Goal: Transaction & Acquisition: Purchase product/service

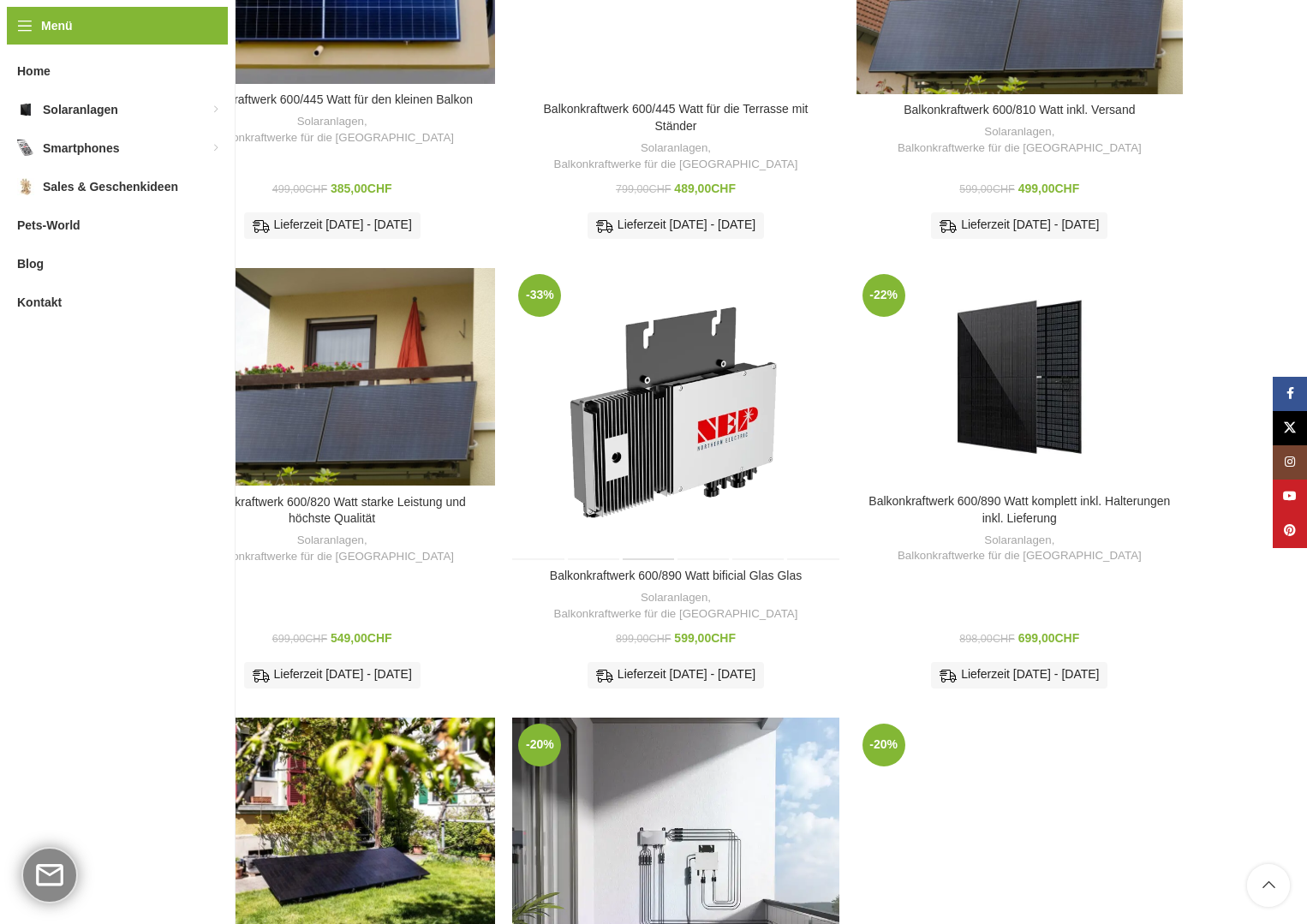
scroll to position [428, 0]
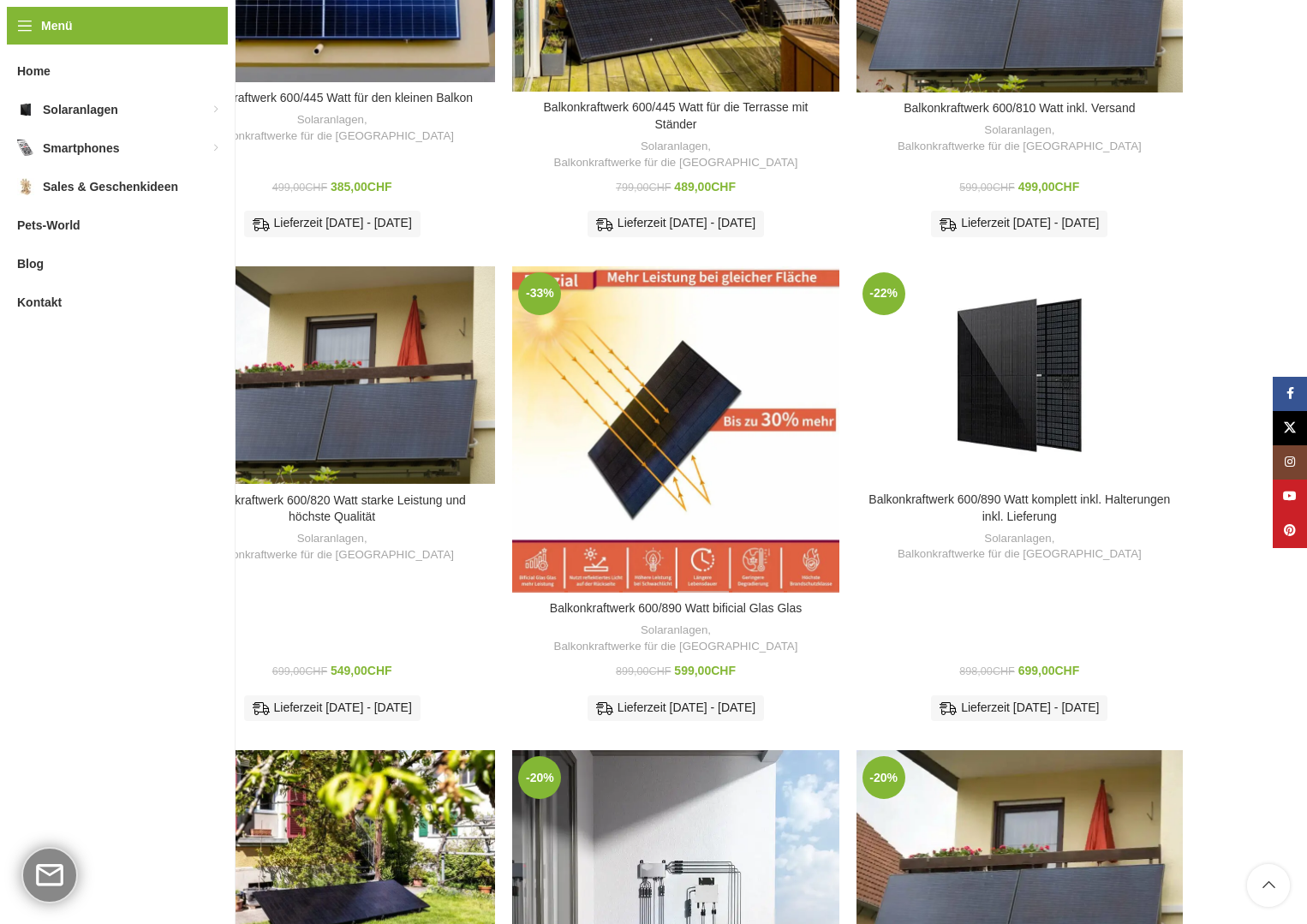
click at [722, 325] on div "Balkonkraftwerk 600/890 Watt bificial Glas Glas" at bounding box center [703, 430] width 54 height 326
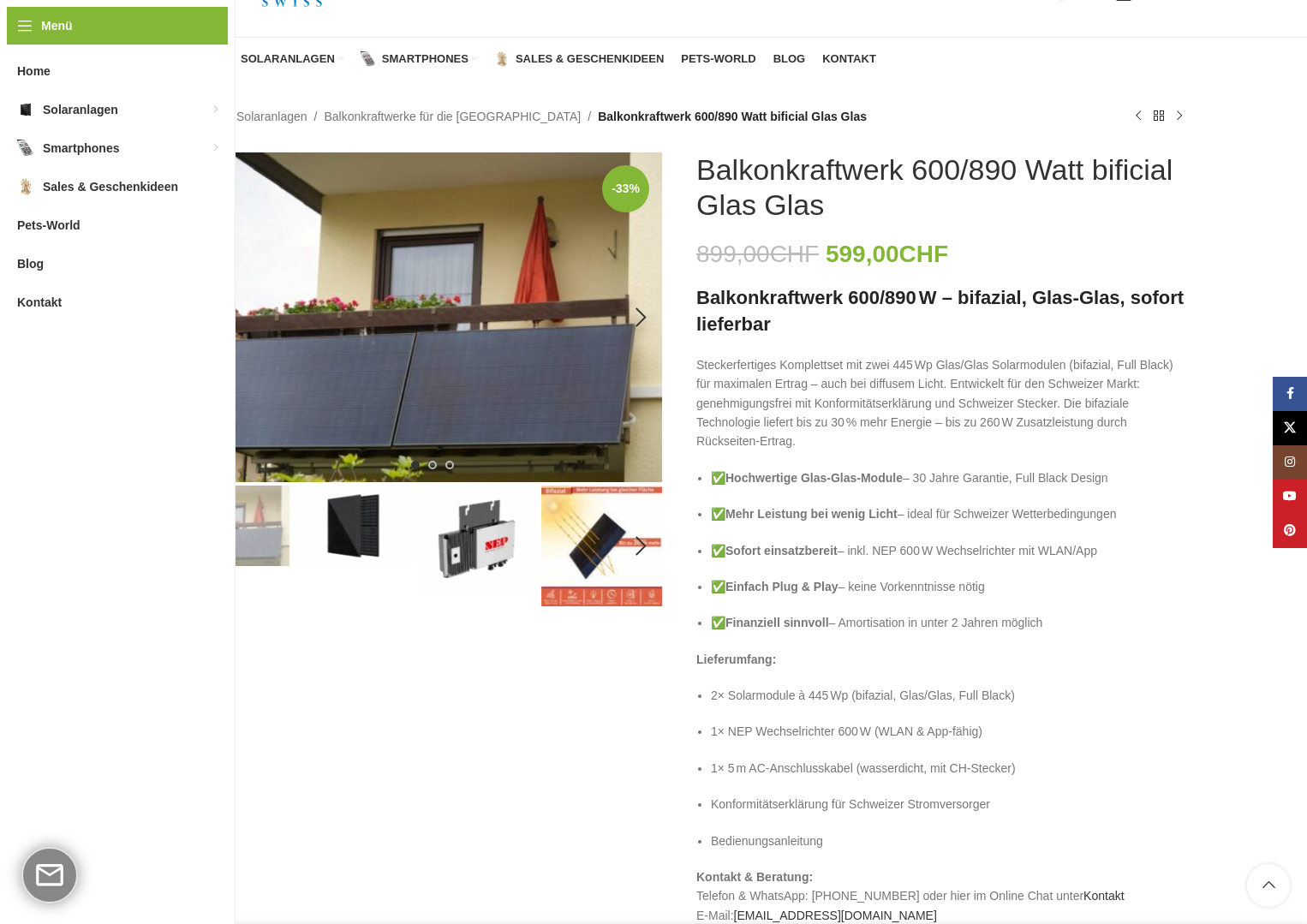
scroll to position [86, 0]
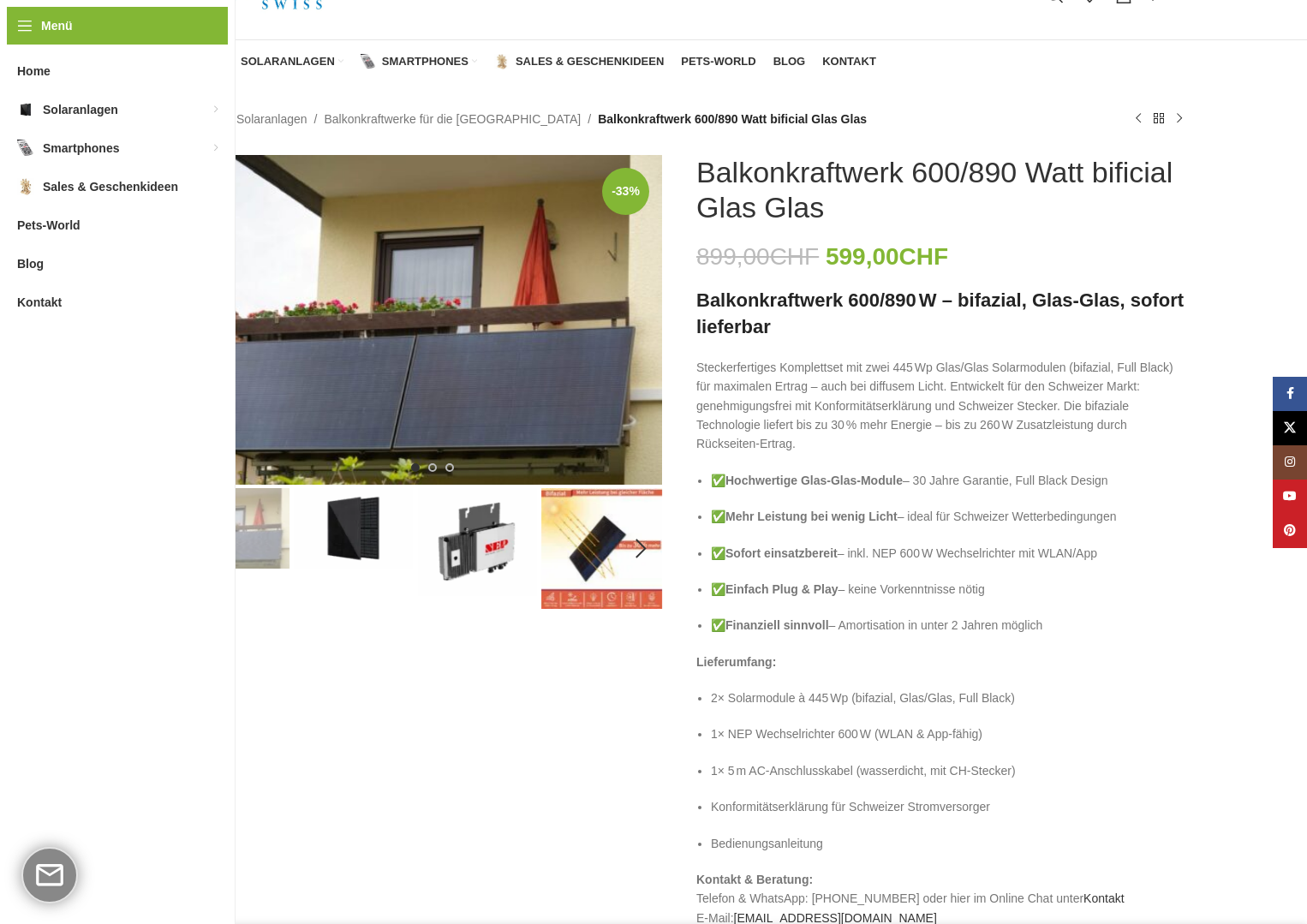
click at [354, 513] on img "2 / 6" at bounding box center [352, 528] width 120 height 80
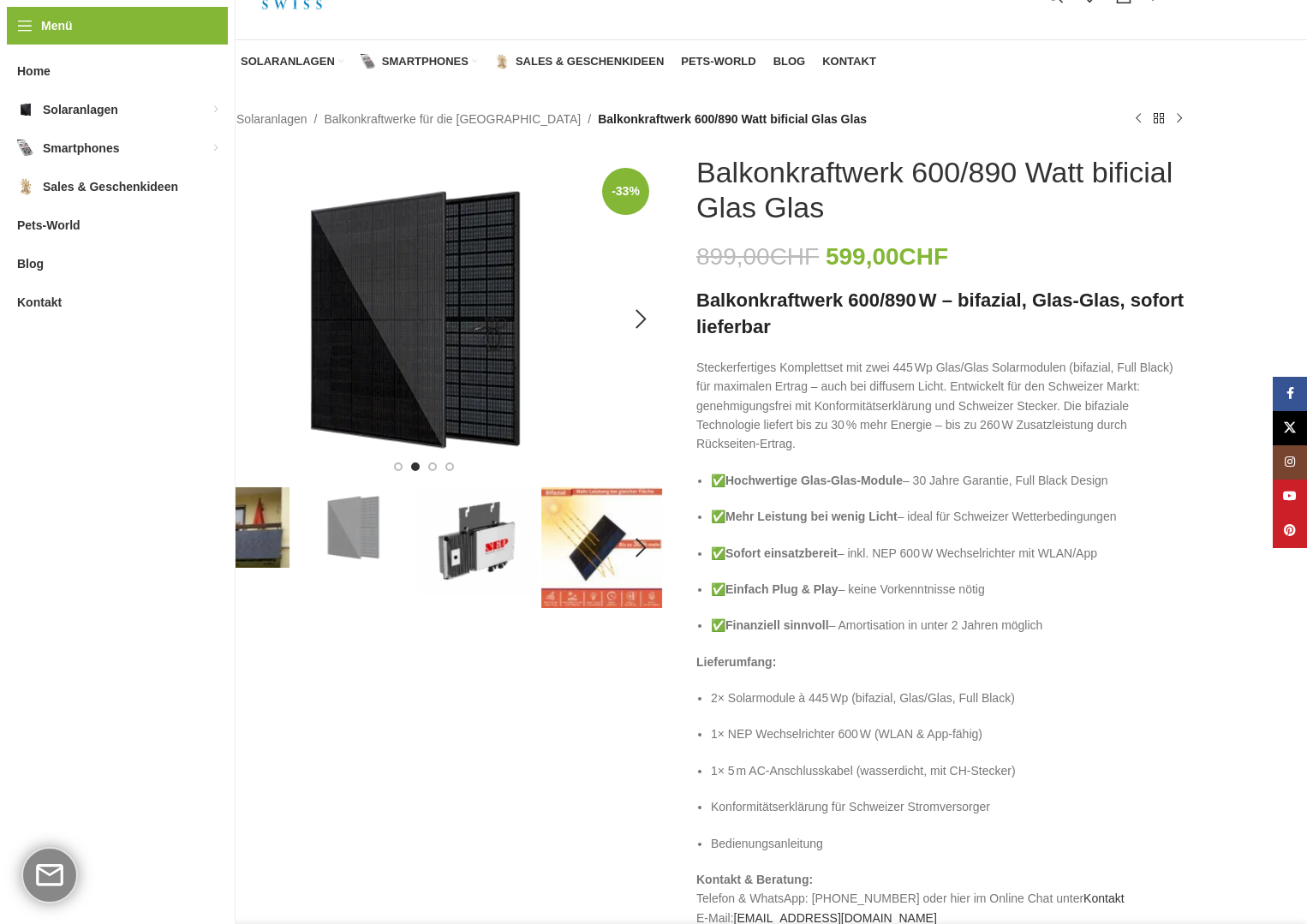
click at [401, 362] on img "2 / 6" at bounding box center [415, 319] width 493 height 329
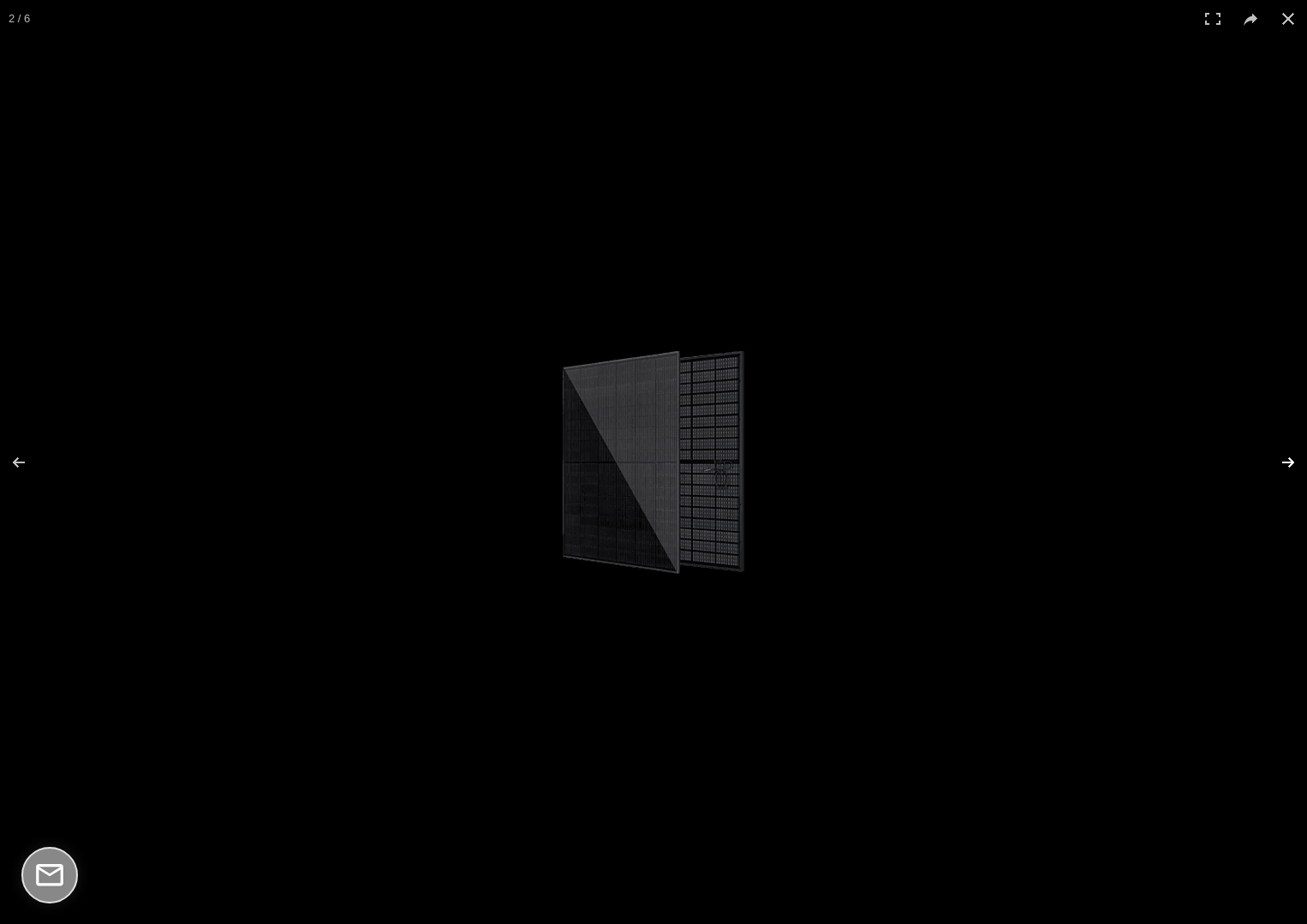
click at [1286, 460] on button at bounding box center [1277, 463] width 60 height 86
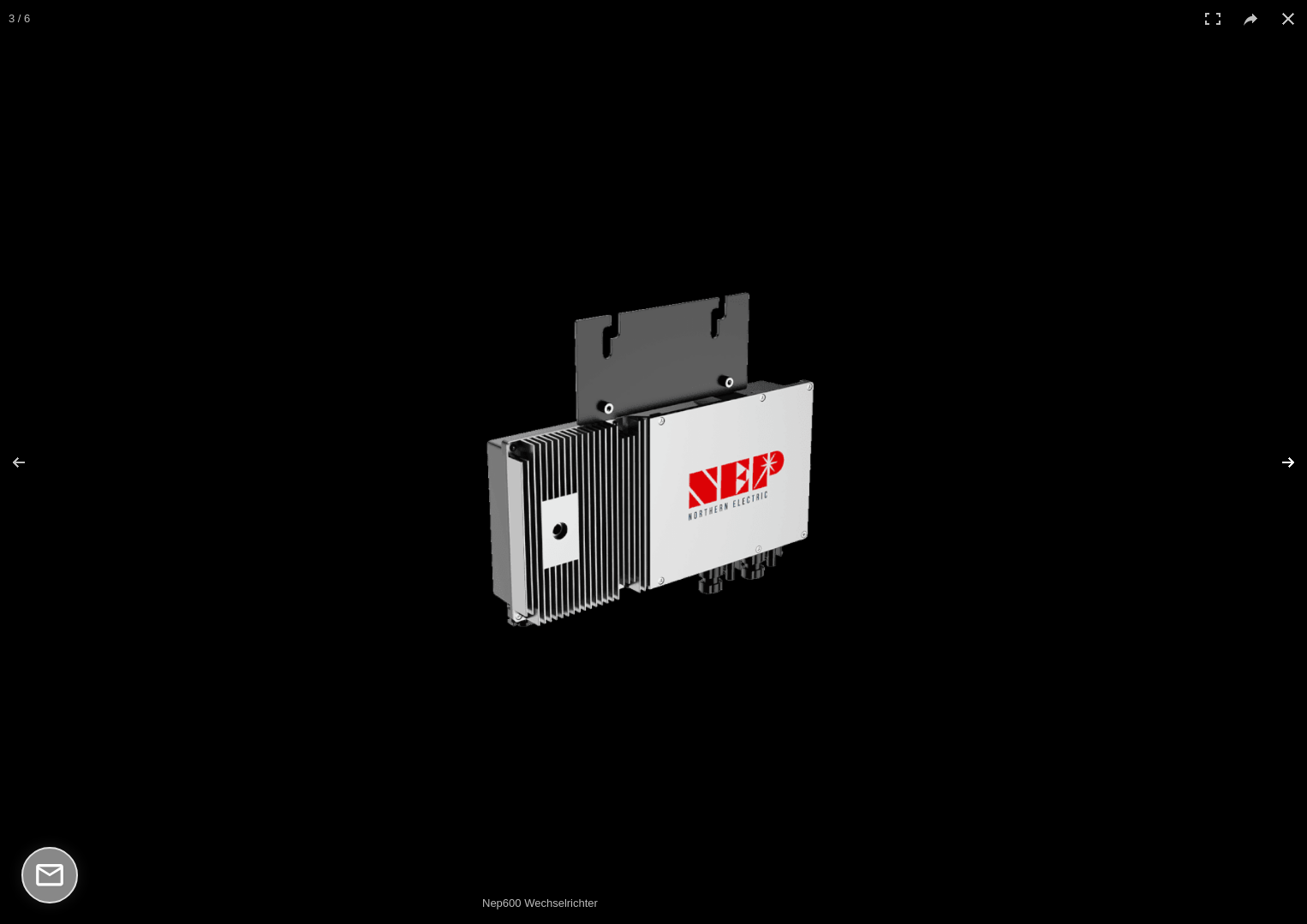
click at [1286, 460] on button at bounding box center [1277, 463] width 60 height 86
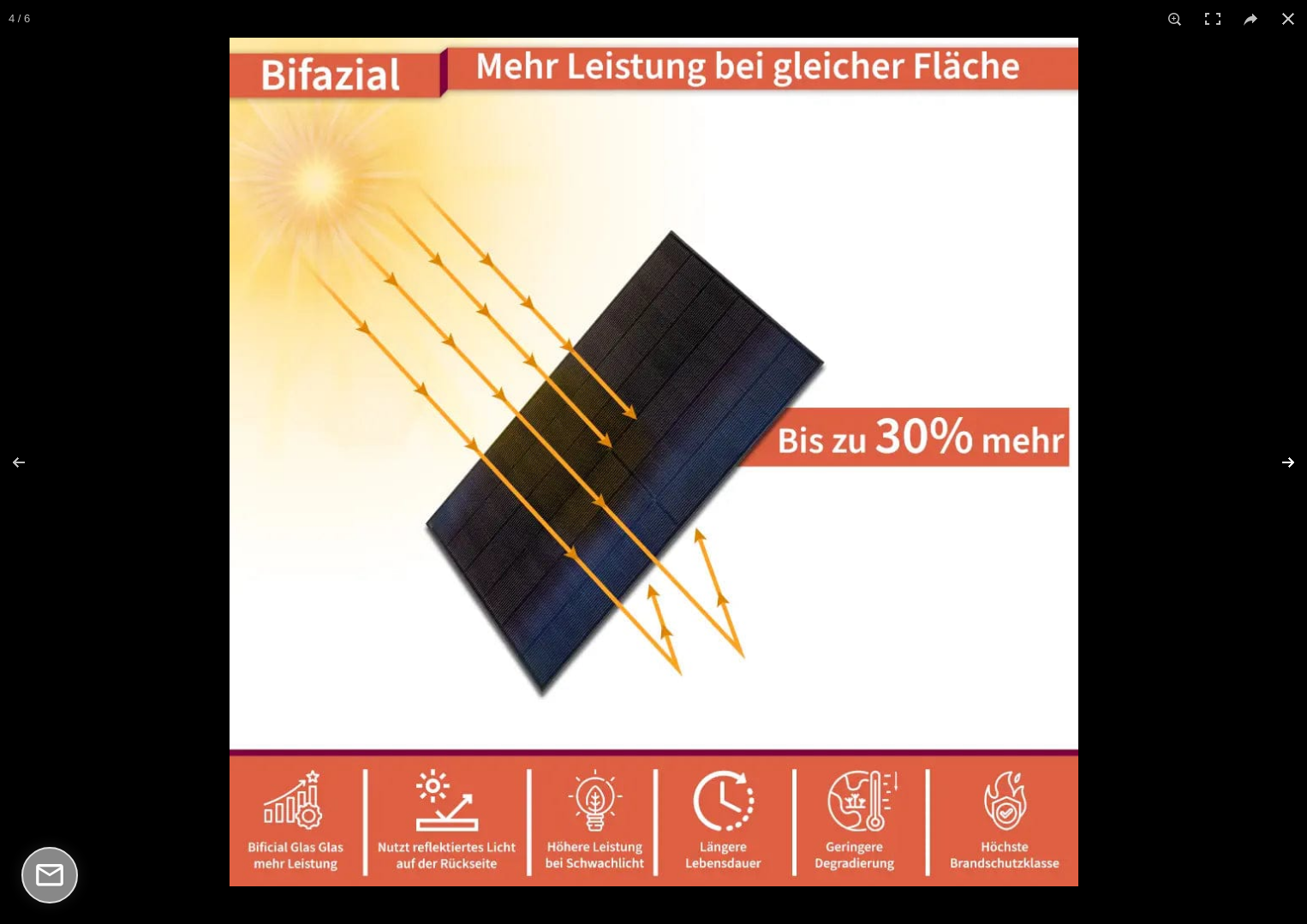
click at [1286, 460] on button at bounding box center [1277, 463] width 60 height 86
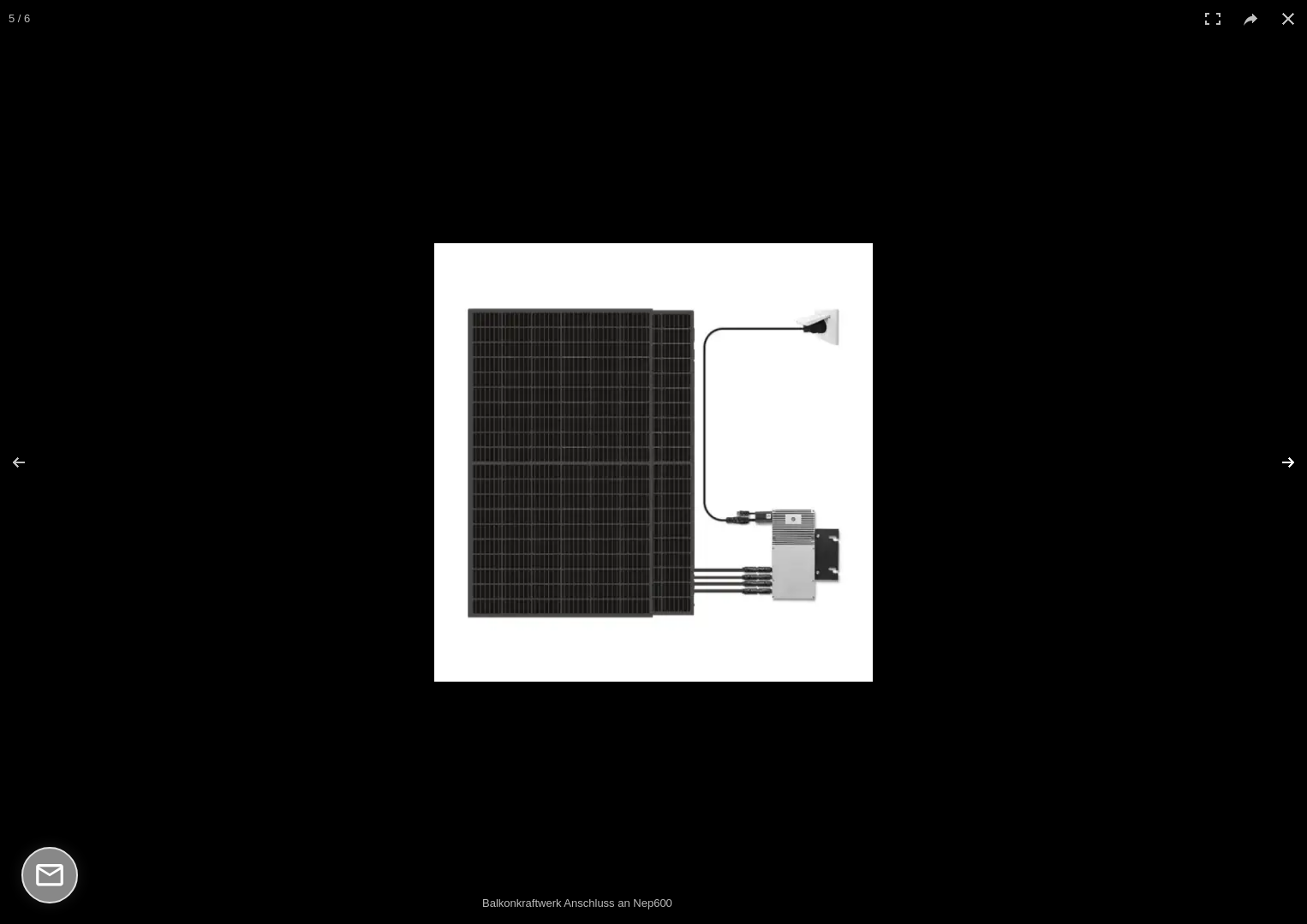
click at [1286, 460] on button at bounding box center [1277, 463] width 60 height 86
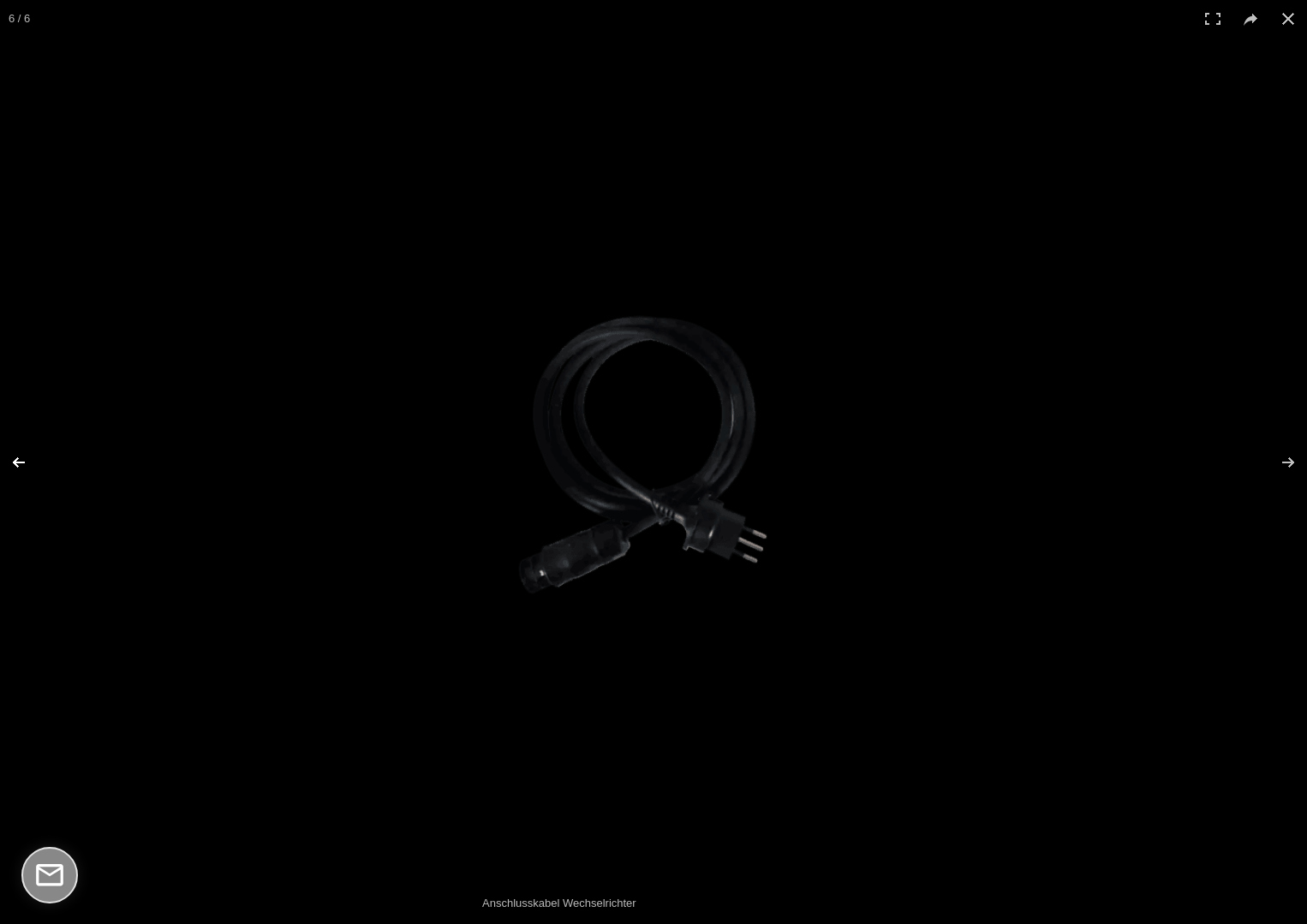
click at [24, 452] on button at bounding box center [29, 463] width 60 height 86
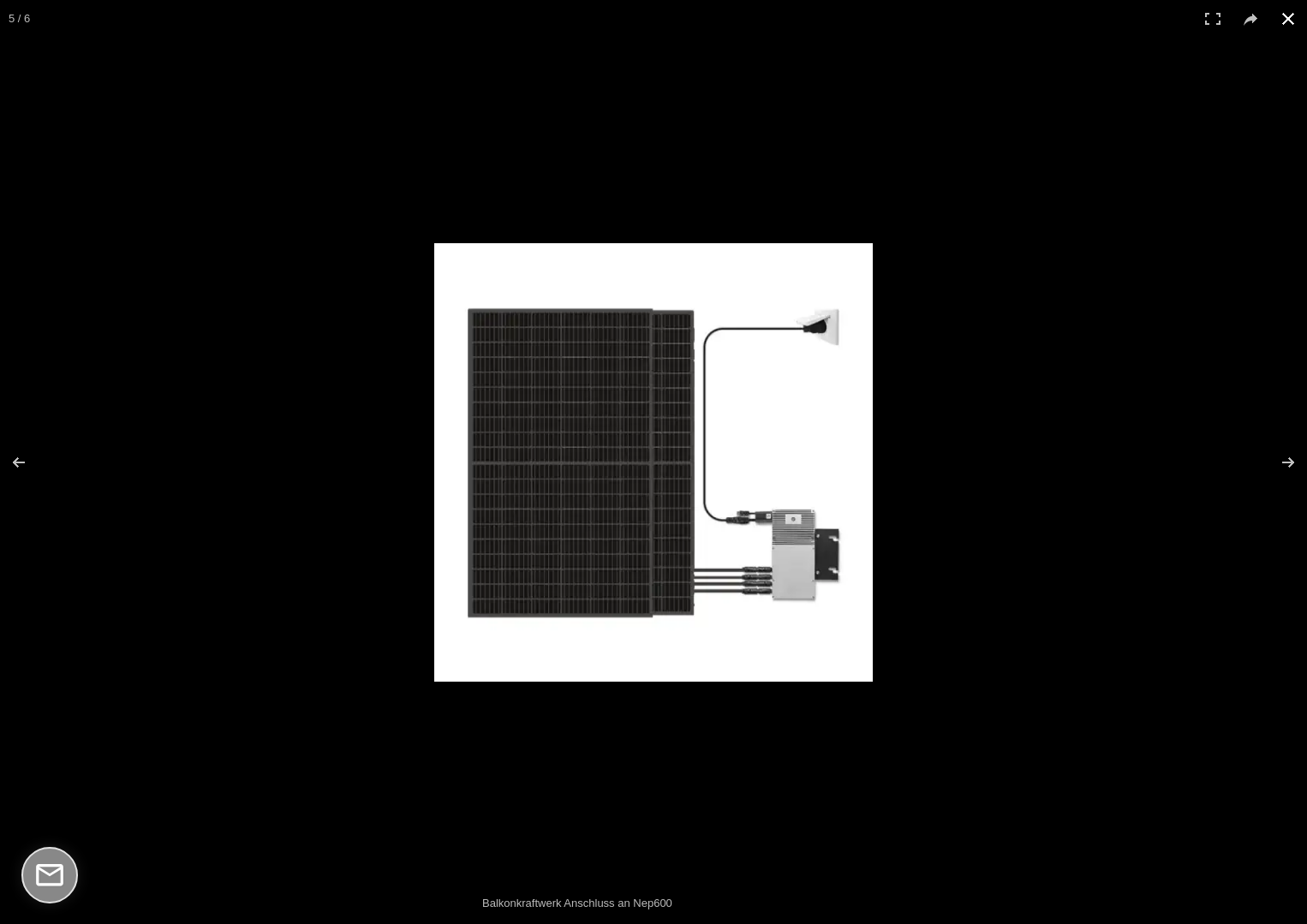
click at [1295, 17] on button at bounding box center [1288, 19] width 37 height 37
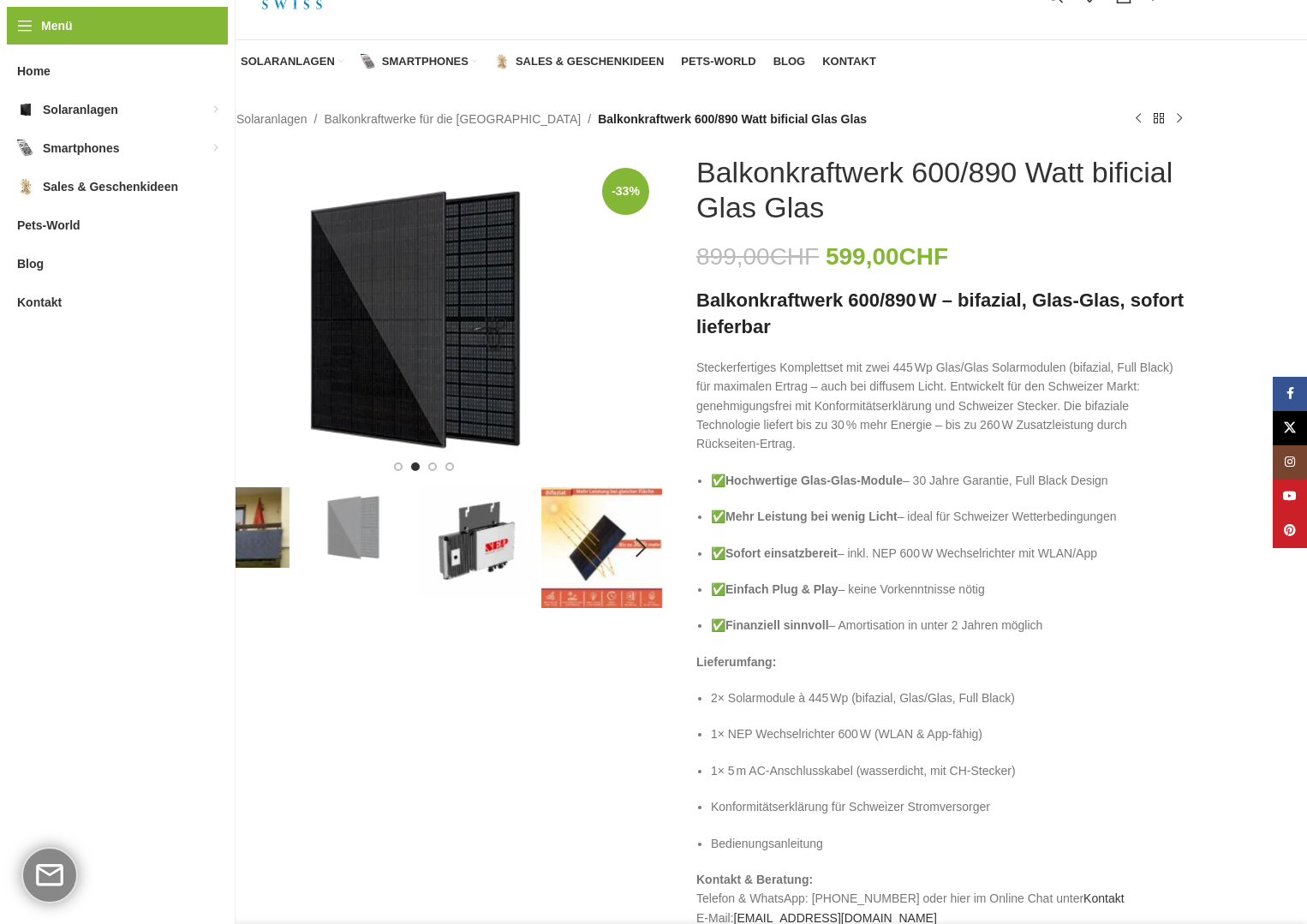
click at [612, 528] on img "4 / 6" at bounding box center [601, 547] width 120 height 120
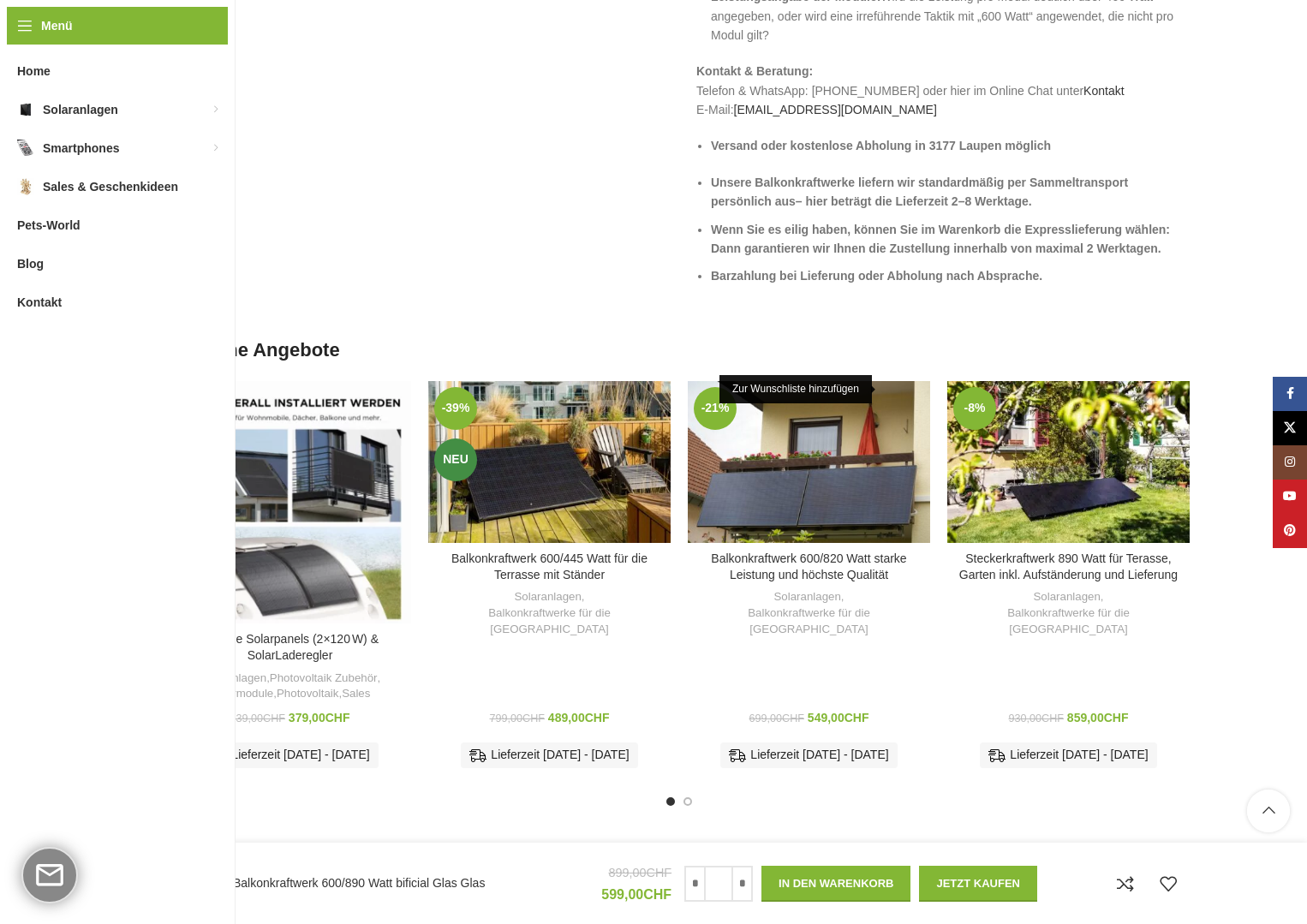
scroll to position [3855, 0]
